Goal: Task Accomplishment & Management: Manage account settings

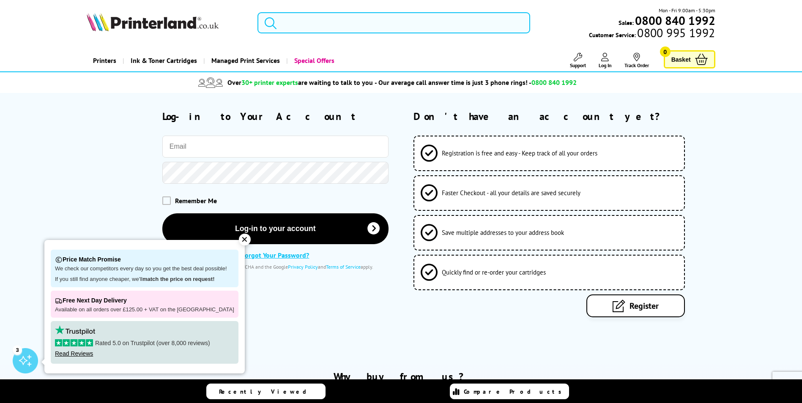
type input "sharon@isloffice.co.uk"
click at [252, 144] on input "sharon@isloffice.co.uk" at bounding box center [275, 147] width 226 height 22
click at [97, 182] on div at bounding box center [237, 172] width 301 height 22
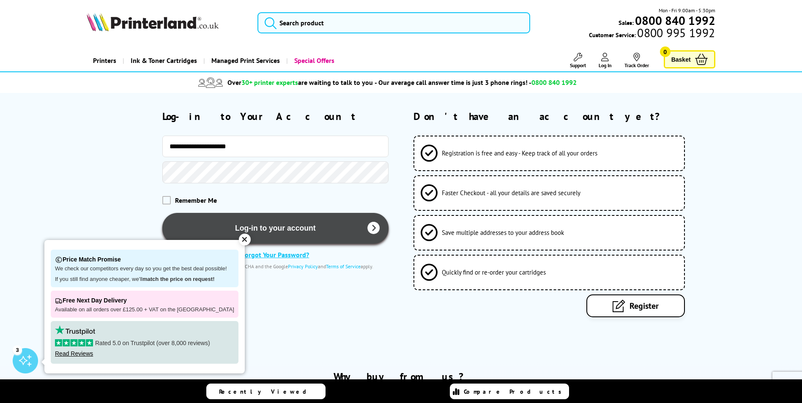
click at [340, 229] on button "Log-in to your account" at bounding box center [275, 228] width 226 height 31
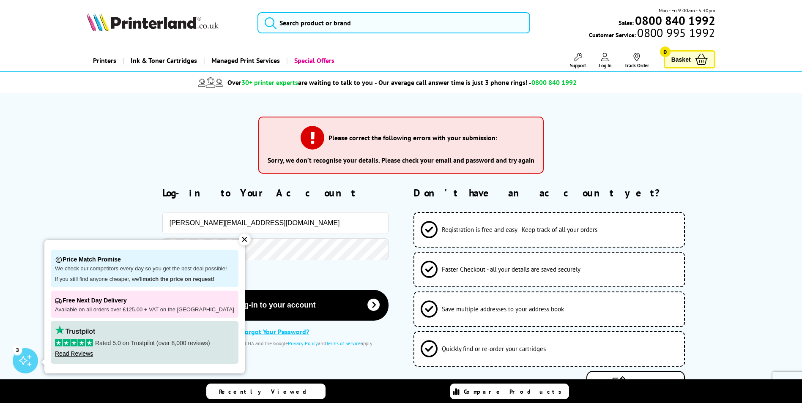
click at [295, 232] on input "sharon@isloffice.co.uk" at bounding box center [275, 223] width 226 height 22
drag, startPoint x: 189, startPoint y: 227, endPoint x: 124, endPoint y: 237, distance: 65.9
type input "SALES@isloffice.co.uk"
click at [318, 181] on div "Please correct the following errors with your submission: Sorry, we don’t recog…" at bounding box center [400, 148] width 285 height 77
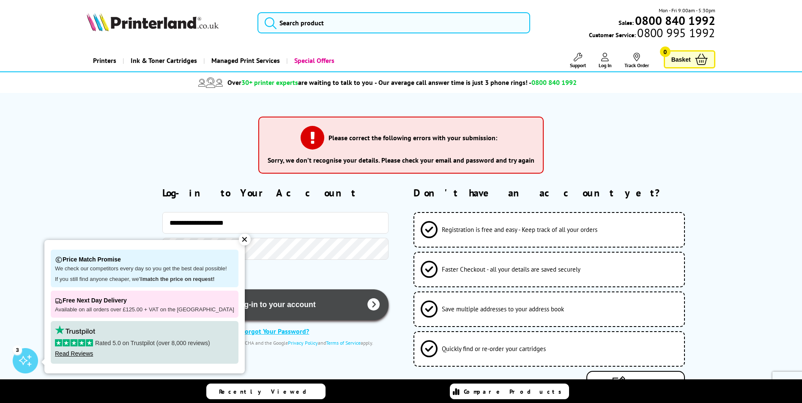
click at [264, 306] on button "Log-in to your account" at bounding box center [275, 305] width 226 height 31
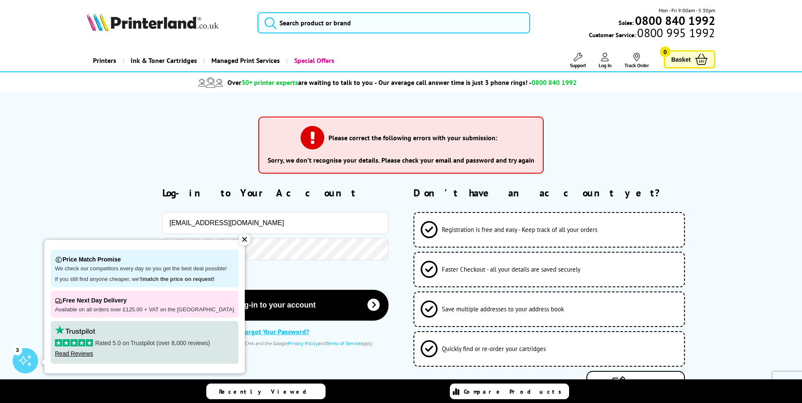
click at [276, 228] on input "[EMAIL_ADDRESS][DOMAIN_NAME]" at bounding box center [275, 223] width 226 height 22
click at [80, 202] on div "Log-in to Your Account [EMAIL_ADDRESS][DOMAIN_NAME] Remember Me Privacy Policy" at bounding box center [401, 290] width 676 height 208
click at [239, 238] on div "✕" at bounding box center [245, 240] width 12 height 12
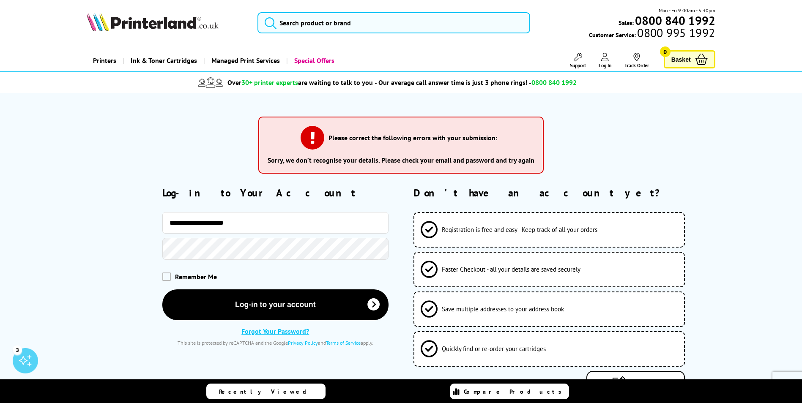
click at [116, 251] on div at bounding box center [237, 249] width 301 height 22
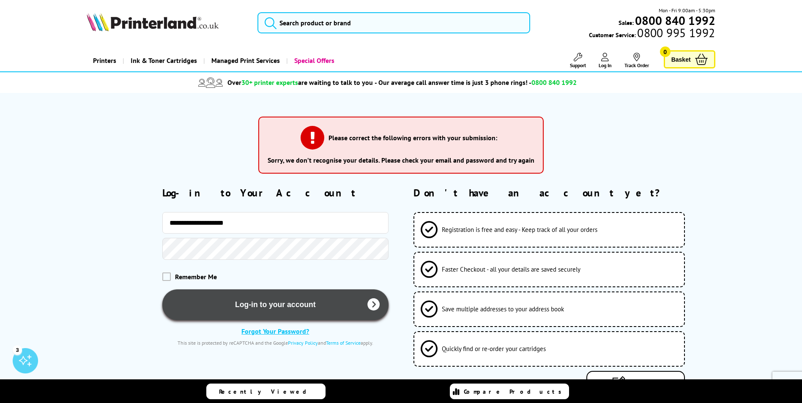
click at [355, 305] on button "Log-in to your account" at bounding box center [275, 305] width 226 height 31
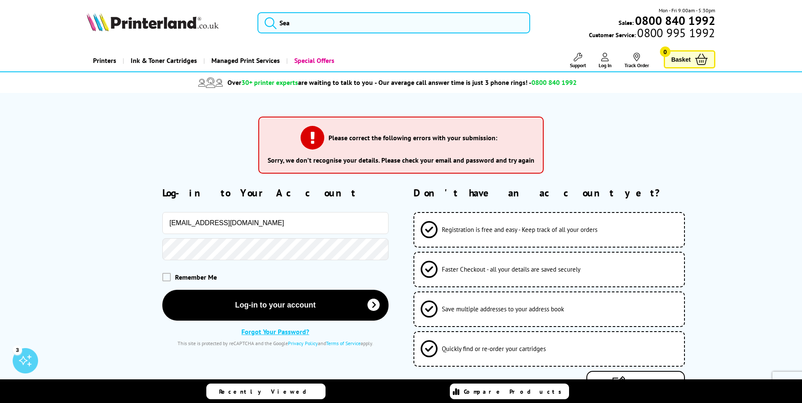
click at [268, 332] on link "Forgot Your Password?" at bounding box center [275, 332] width 68 height 8
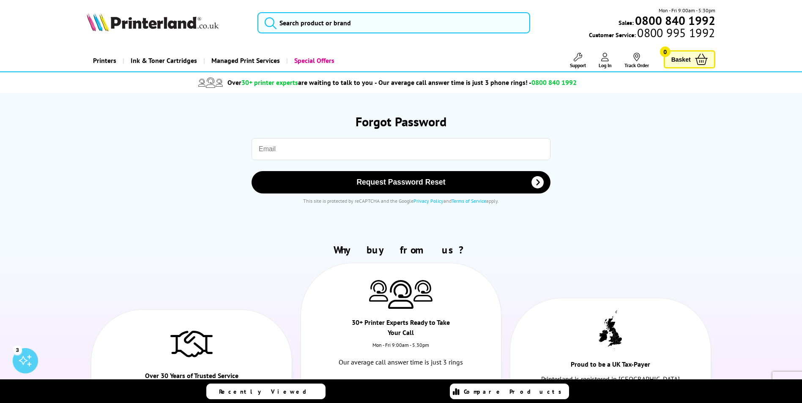
click at [290, 144] on input "email" at bounding box center [400, 149] width 299 height 22
type input "[PERSON_NAME][EMAIL_ADDRESS][DOMAIN_NAME]"
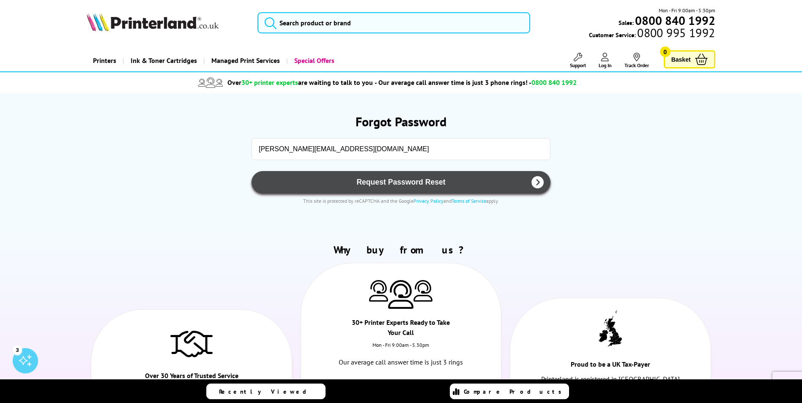
click at [301, 184] on span "Request Password Reset" at bounding box center [400, 182] width 277 height 9
